Goal: Transaction & Acquisition: Purchase product/service

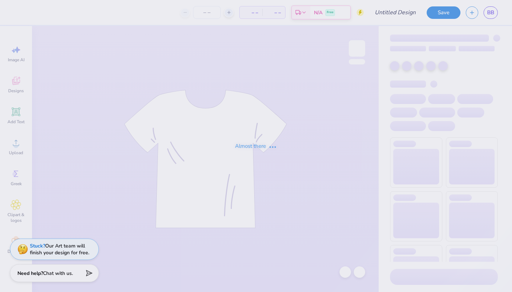
type input "bungabros"
type input "50"
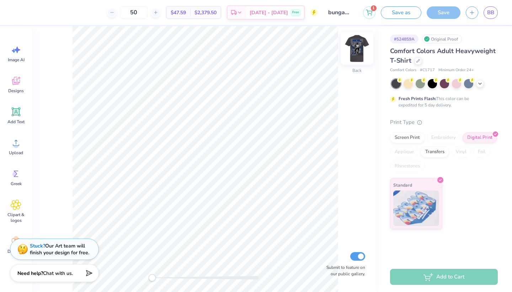
click at [352, 53] on img at bounding box center [357, 48] width 28 height 28
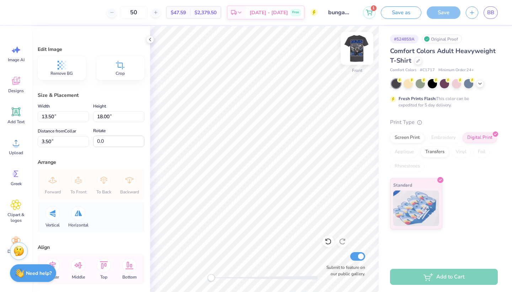
click at [360, 46] on img at bounding box center [357, 48] width 28 height 28
click at [360, 46] on img at bounding box center [357, 48] width 14 height 14
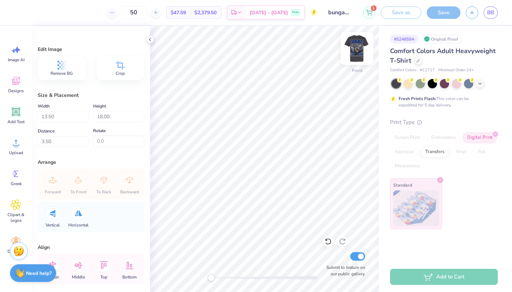
click at [360, 46] on img at bounding box center [357, 48] width 28 height 28
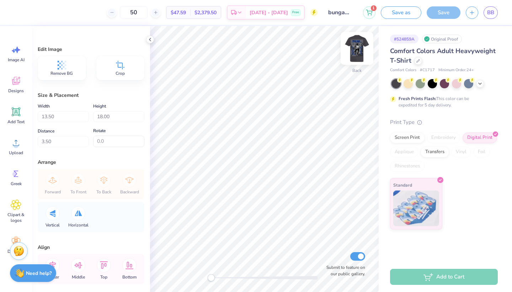
click at [360, 47] on img at bounding box center [357, 48] width 28 height 28
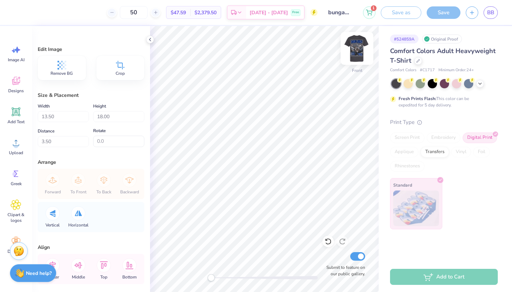
type input "4.29"
drag, startPoint x: 360, startPoint y: 258, endPoint x: 357, endPoint y: 257, distance: 3.7
click at [360, 258] on input "Submit to feature on our public gallery." at bounding box center [357, 256] width 15 height 9
click at [357, 257] on input "Submit to feature on our public gallery." at bounding box center [357, 256] width 15 height 9
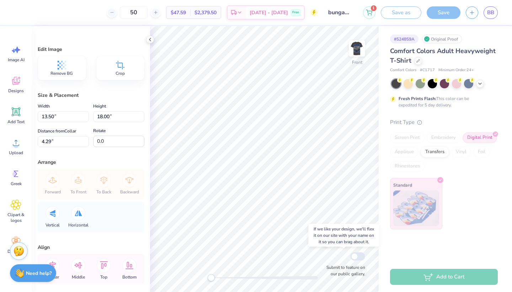
checkbox input "false"
click at [151, 39] on icon at bounding box center [150, 40] width 6 height 6
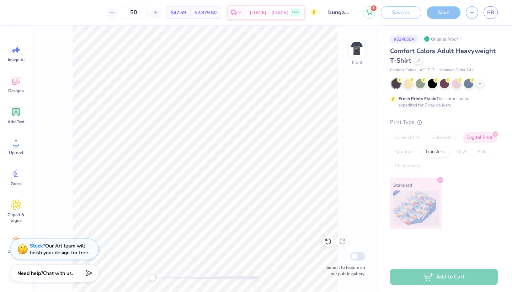
click at [485, 59] on div "Comfort Colors Adult Heavyweight T-Shirt" at bounding box center [444, 55] width 108 height 19
click at [478, 137] on div "Digital Print" at bounding box center [480, 137] width 35 height 11
type input "13.31"
type input "17.75"
click at [472, 139] on div "Digital Print" at bounding box center [480, 136] width 35 height 11
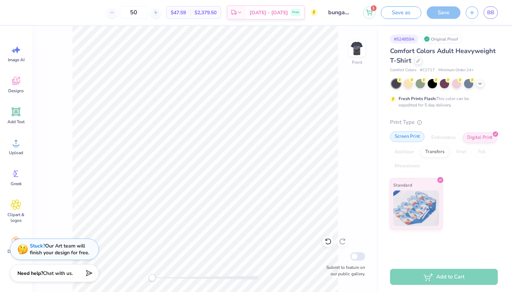
click at [403, 139] on div "Screen Print" at bounding box center [407, 136] width 35 height 11
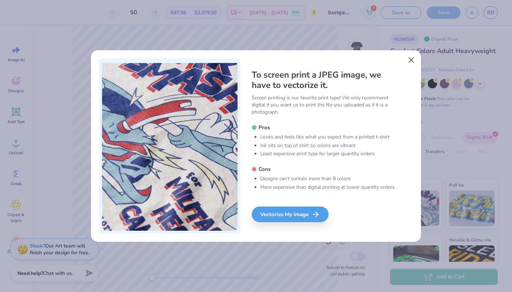
click at [413, 58] on button "Close" at bounding box center [412, 60] width 14 height 14
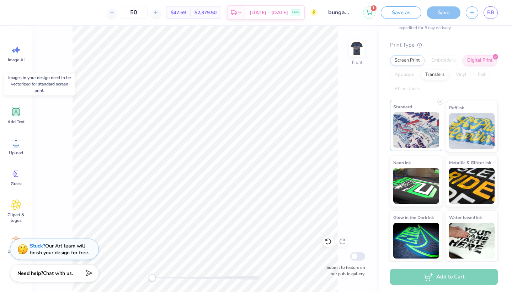
click at [412, 135] on img at bounding box center [416, 130] width 46 height 36
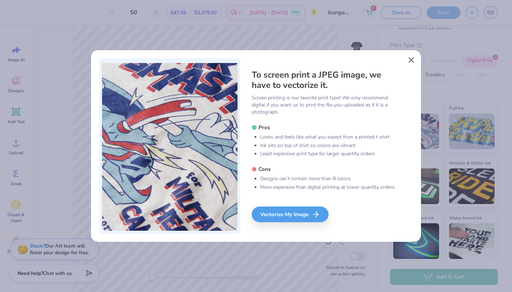
click at [413, 59] on button "Close" at bounding box center [412, 60] width 14 height 14
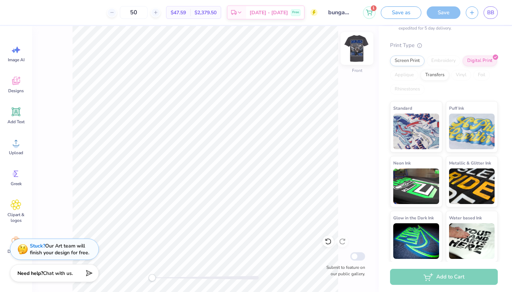
click at [350, 52] on img at bounding box center [357, 48] width 28 height 28
click at [351, 52] on img at bounding box center [357, 48] width 28 height 28
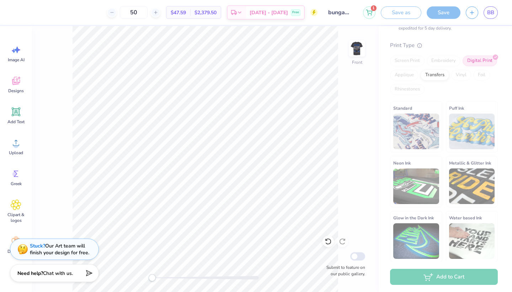
type input "4.20"
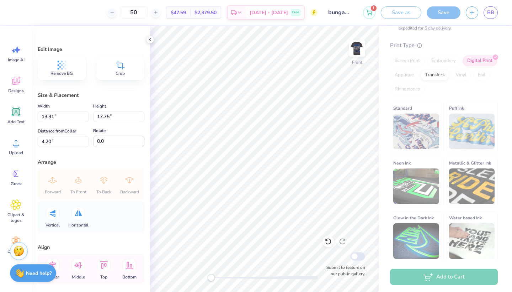
click at [479, 99] on div "Print Type Screen Print Embroidery Digital Print Applique Transfers Vinyl Foil …" at bounding box center [444, 151] width 108 height 221
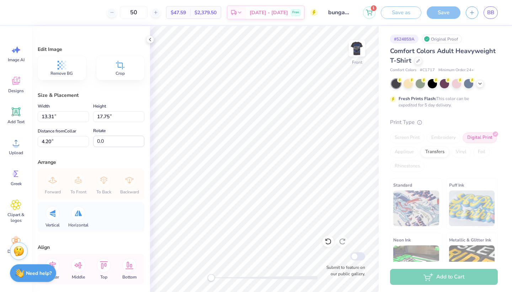
scroll to position [0, 0]
click at [353, 44] on img at bounding box center [357, 48] width 28 height 28
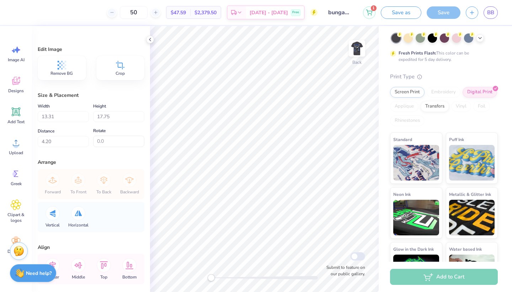
scroll to position [65, 0]
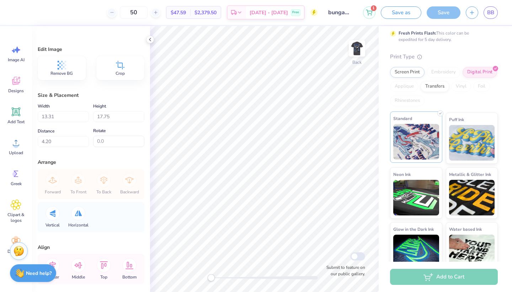
click at [413, 133] on img at bounding box center [416, 142] width 46 height 36
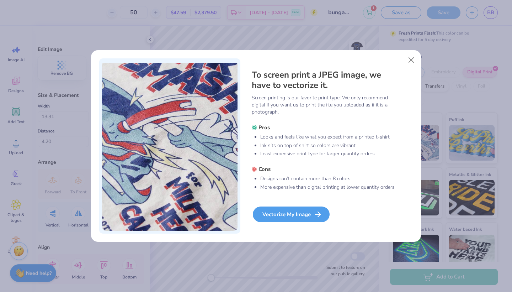
click at [304, 215] on div "Vectorize My Image" at bounding box center [291, 214] width 77 height 16
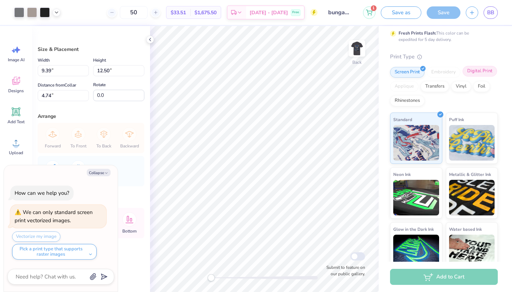
click at [478, 75] on div "Digital Print" at bounding box center [480, 71] width 35 height 11
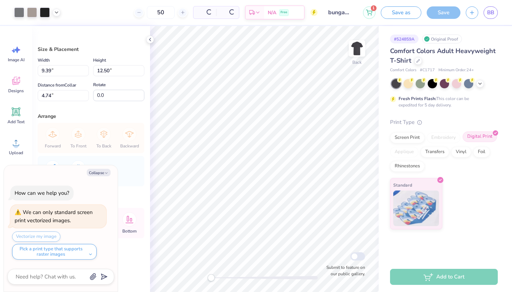
scroll to position [0, 0]
click at [101, 174] on button "Collapse" at bounding box center [99, 172] width 24 height 7
type textarea "x"
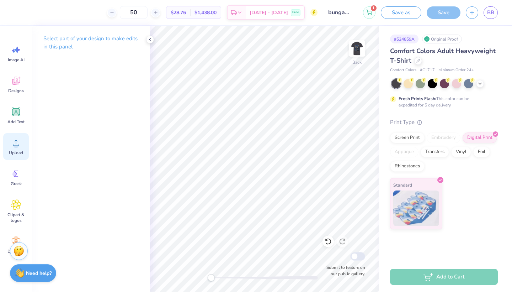
click at [15, 144] on circle at bounding box center [16, 145] width 5 height 5
click at [361, 47] on img at bounding box center [357, 48] width 28 height 28
click at [11, 144] on icon at bounding box center [16, 142] width 11 height 11
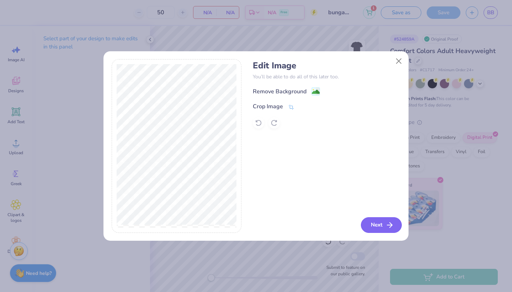
click at [374, 227] on button "Next" at bounding box center [381, 225] width 41 height 16
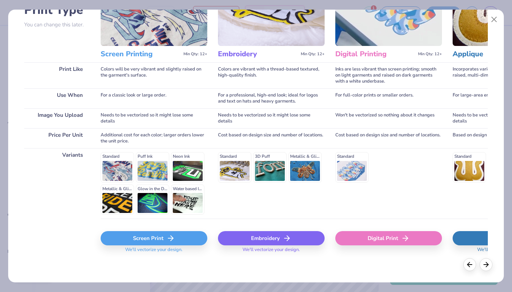
scroll to position [63, 0]
click at [139, 237] on div "Screen Print" at bounding box center [154, 238] width 107 height 14
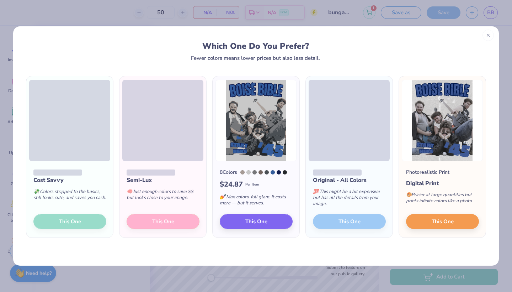
click at [488, 36] on icon at bounding box center [488, 35] width 5 height 5
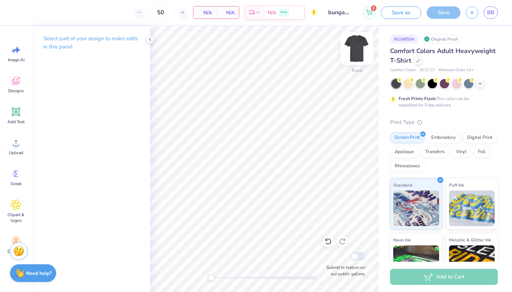
click at [354, 47] on img at bounding box center [357, 48] width 28 height 28
click at [17, 142] on icon at bounding box center [16, 142] width 11 height 11
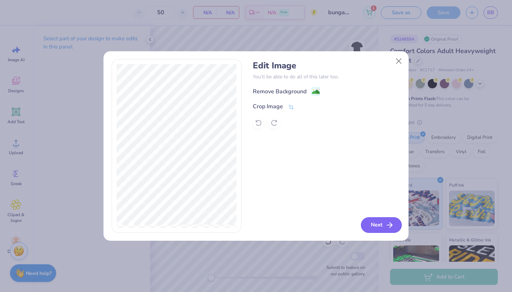
click at [377, 227] on button "Next" at bounding box center [381, 225] width 41 height 16
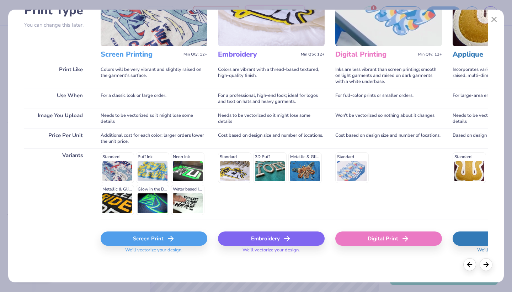
click at [148, 238] on div "Screen Print" at bounding box center [154, 238] width 107 height 14
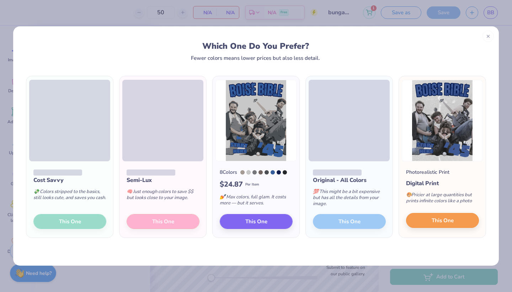
click at [432, 220] on span "This One" at bounding box center [443, 220] width 22 height 8
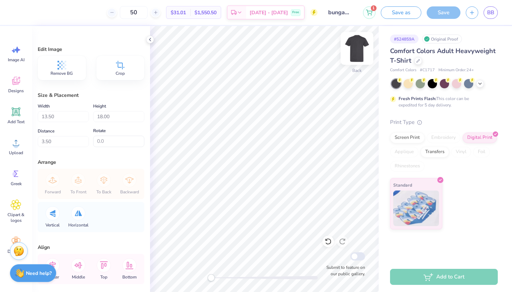
click at [353, 53] on img at bounding box center [357, 48] width 28 height 28
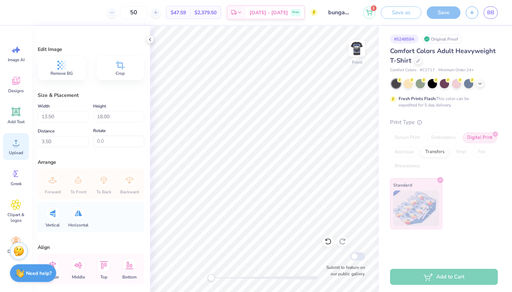
click at [23, 144] on div "Upload" at bounding box center [16, 146] width 26 height 27
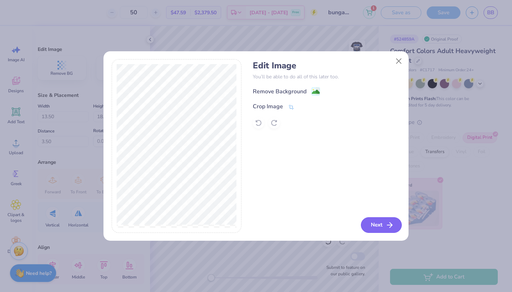
click at [378, 228] on button "Next" at bounding box center [381, 225] width 41 height 16
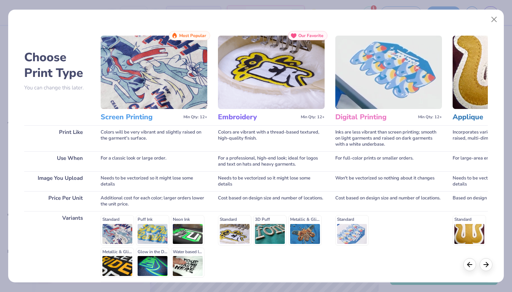
scroll to position [0, 0]
click at [495, 18] on button "Close" at bounding box center [495, 20] width 14 height 14
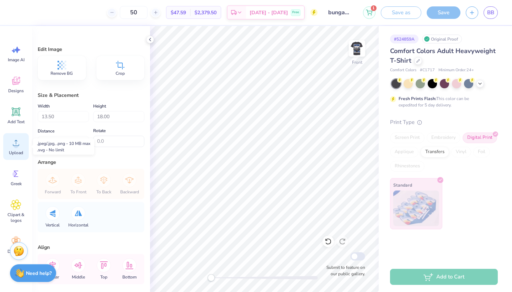
click at [17, 151] on span "Upload" at bounding box center [16, 153] width 14 height 6
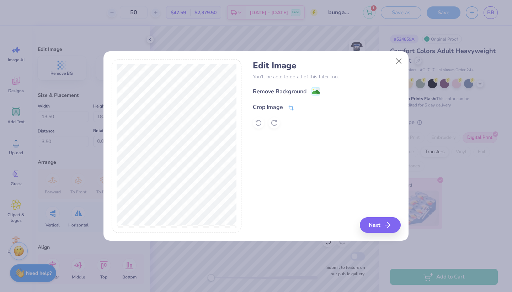
click at [282, 106] on div "Crop Image" at bounding box center [268, 107] width 30 height 9
click at [270, 158] on div "Edit Image You’ll be able to do all of this later too. Remove Background Crop I…" at bounding box center [327, 146] width 148 height 174
click at [302, 110] on button at bounding box center [303, 106] width 7 height 7
click at [377, 223] on button "Next" at bounding box center [381, 225] width 41 height 16
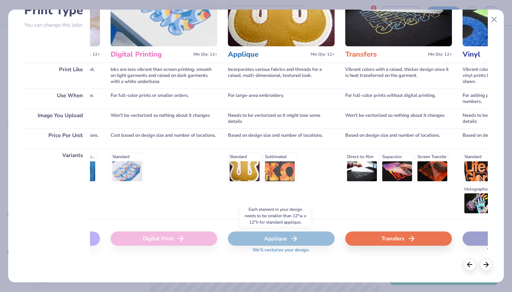
scroll to position [0, 231]
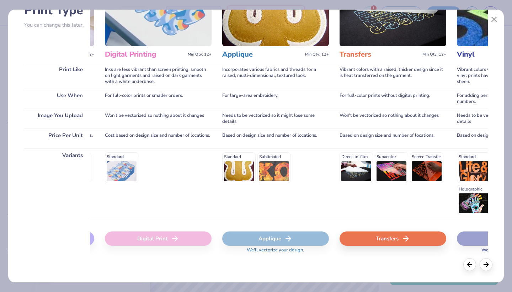
click at [385, 237] on div "Transfers" at bounding box center [393, 238] width 107 height 14
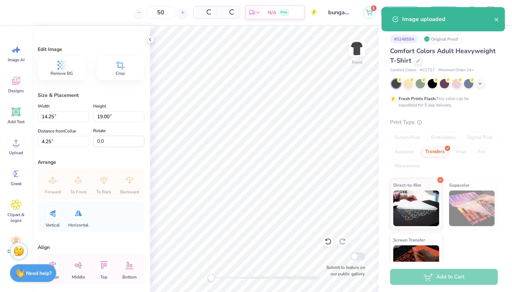
type input "14.25"
type input "19.00"
type input "4.25"
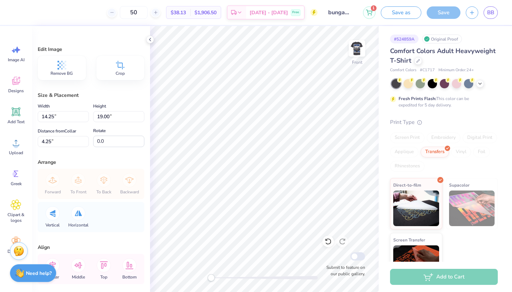
type input "12.49"
type input "16.64"
type input "3.00"
click at [476, 138] on div "Digital Print" at bounding box center [480, 136] width 35 height 11
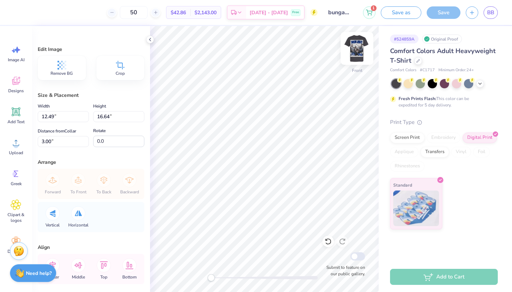
click at [359, 46] on img at bounding box center [357, 48] width 28 height 28
type input "12.28"
type input "16.37"
type input "0.65"
type input "13.50"
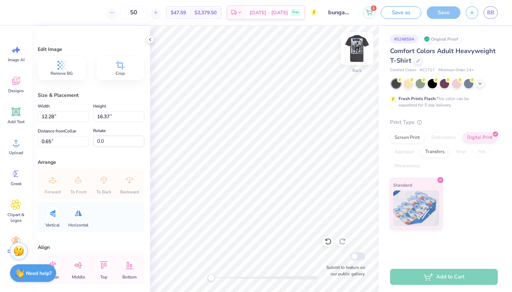
type input "18.00"
type input "2.32"
type input "12.83"
type input "17.11"
click at [359, 46] on img at bounding box center [357, 48] width 28 height 28
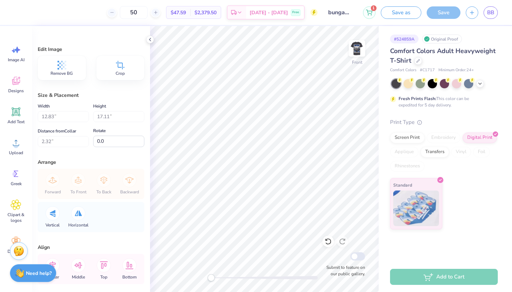
type input "13.04"
type input "17.39"
type input "5.39"
click at [150, 38] on icon at bounding box center [150, 40] width 6 height 6
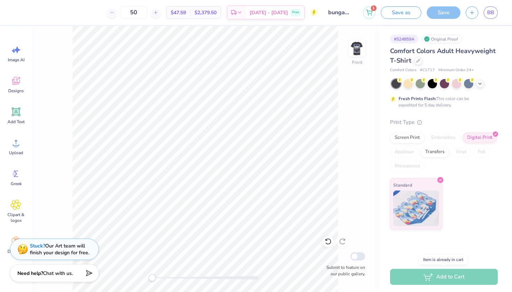
click at [471, 185] on div "Standard" at bounding box center [444, 203] width 108 height 51
click at [358, 42] on img at bounding box center [357, 48] width 28 height 28
type input "12.83"
type input "17.11"
type input "3.00"
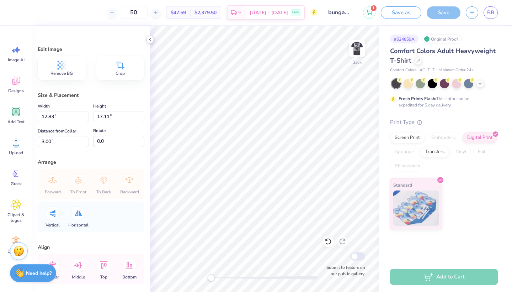
click at [150, 41] on icon at bounding box center [150, 40] width 6 height 6
